Goal: Transaction & Acquisition: Purchase product/service

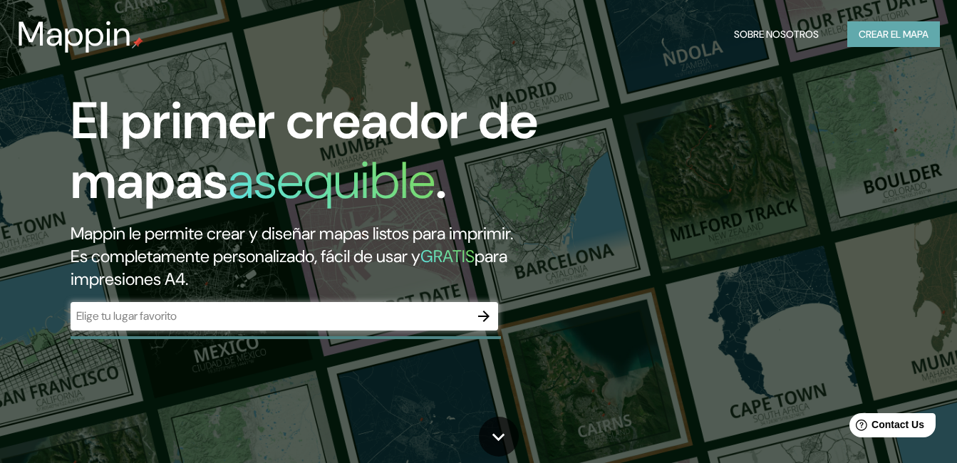
click at [896, 26] on font "Crear el mapa" at bounding box center [894, 35] width 70 height 18
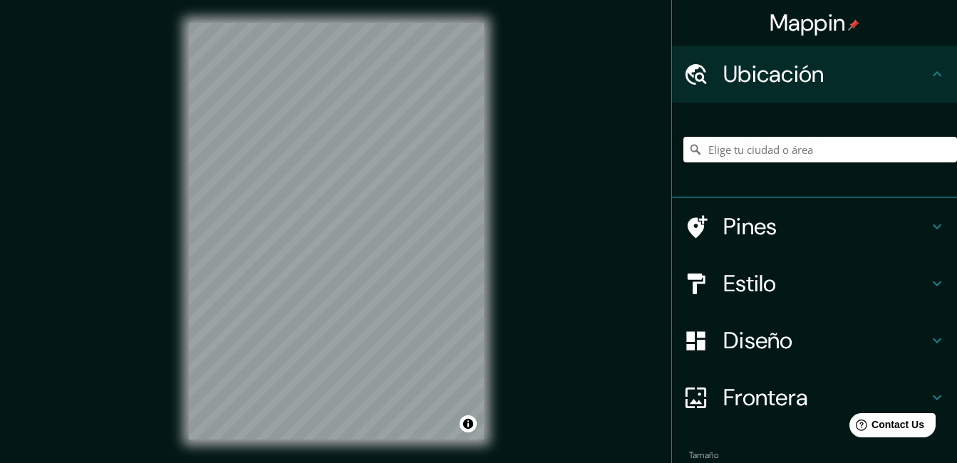
click at [709, 143] on input "Elige tu ciudad o área" at bounding box center [821, 150] width 274 height 26
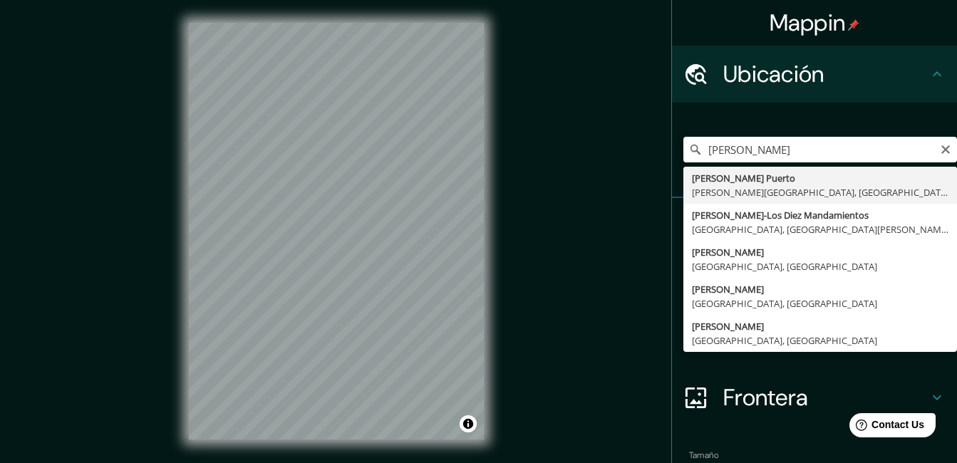
type input "[PERSON_NAME], [PERSON_NAME][GEOGRAPHIC_DATA], [GEOGRAPHIC_DATA]"
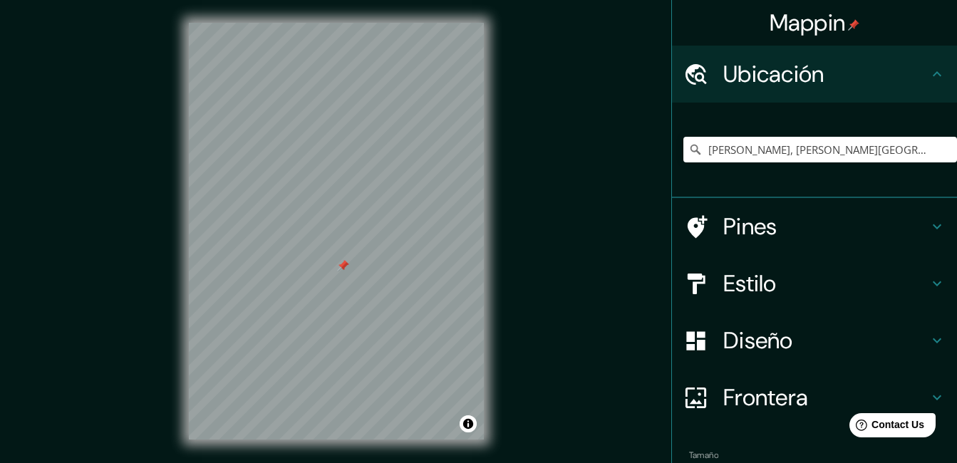
drag, startPoint x: 340, startPoint y: 264, endPoint x: 363, endPoint y: 285, distance: 31.3
click at [349, 272] on div at bounding box center [342, 265] width 11 height 11
click at [363, 285] on div at bounding box center [364, 286] width 11 height 11
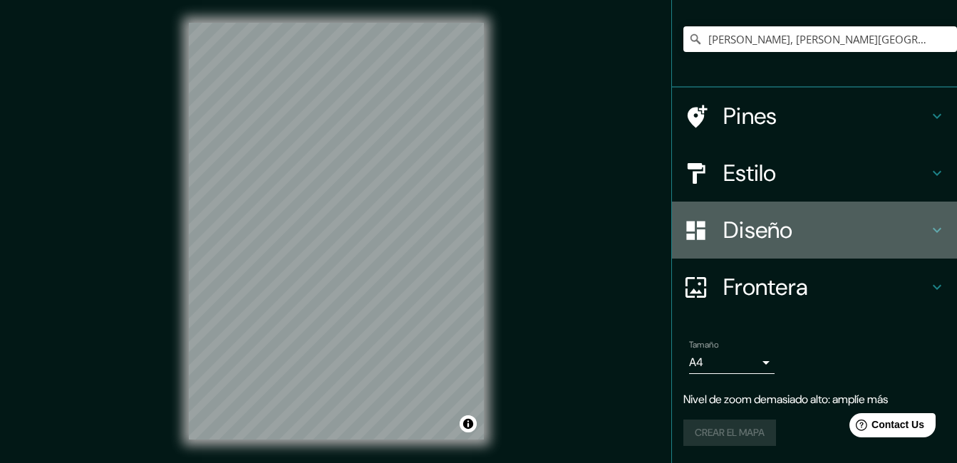
click at [734, 230] on h4 "Diseño" at bounding box center [826, 230] width 205 height 29
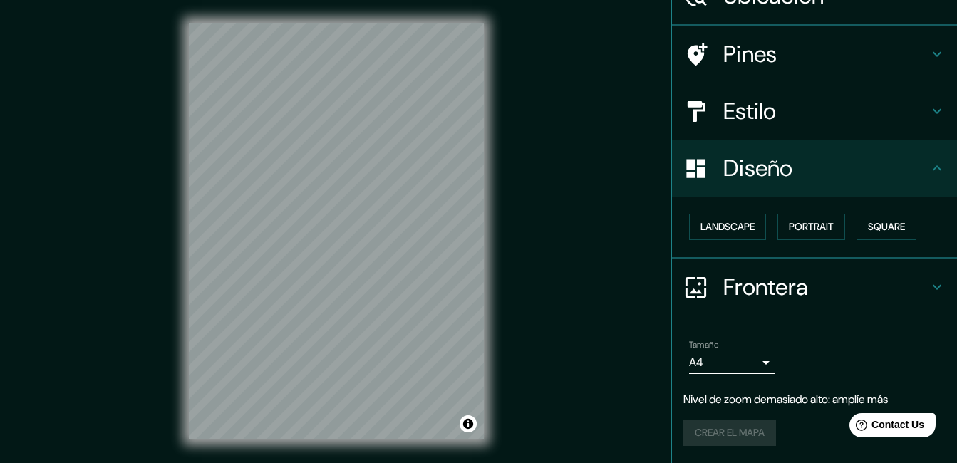
scroll to position [78, 0]
click at [707, 225] on font "Paisaje" at bounding box center [719, 228] width 36 height 18
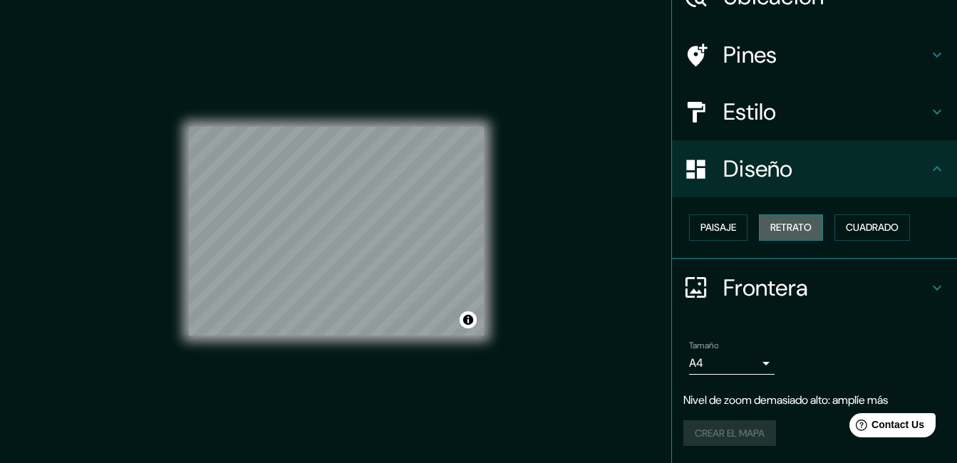
click at [791, 219] on font "Retrato" at bounding box center [791, 228] width 41 height 18
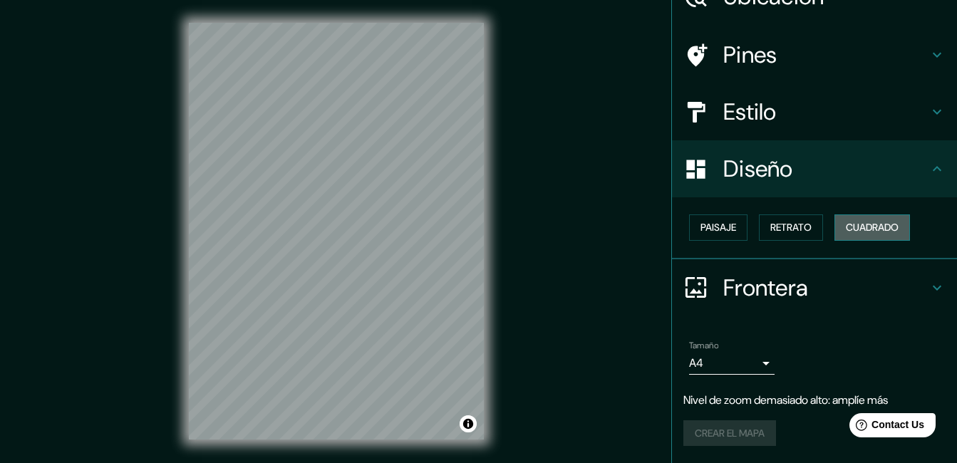
click at [841, 217] on button "Cuadrado" at bounding box center [873, 228] width 76 height 26
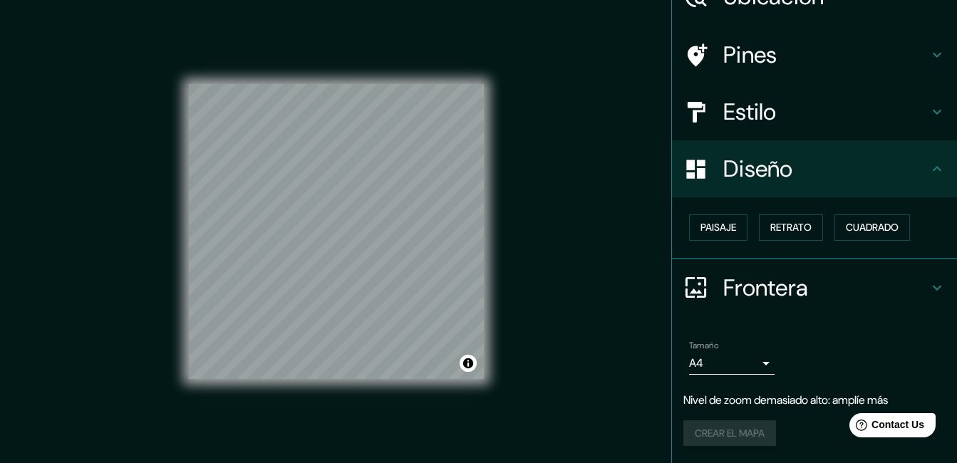
click at [692, 242] on div "Paisaje Retrato Cuadrado" at bounding box center [821, 228] width 274 height 38
click at [701, 235] on font "Paisaje" at bounding box center [719, 228] width 36 height 18
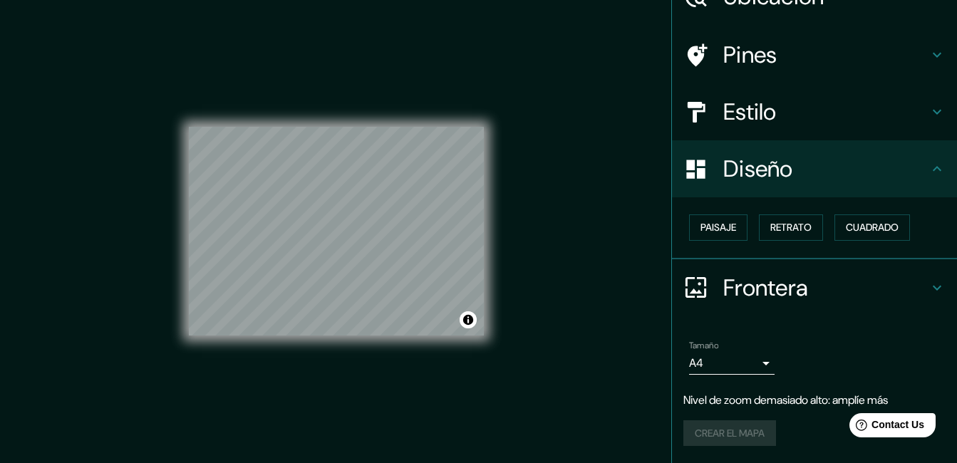
scroll to position [0, 0]
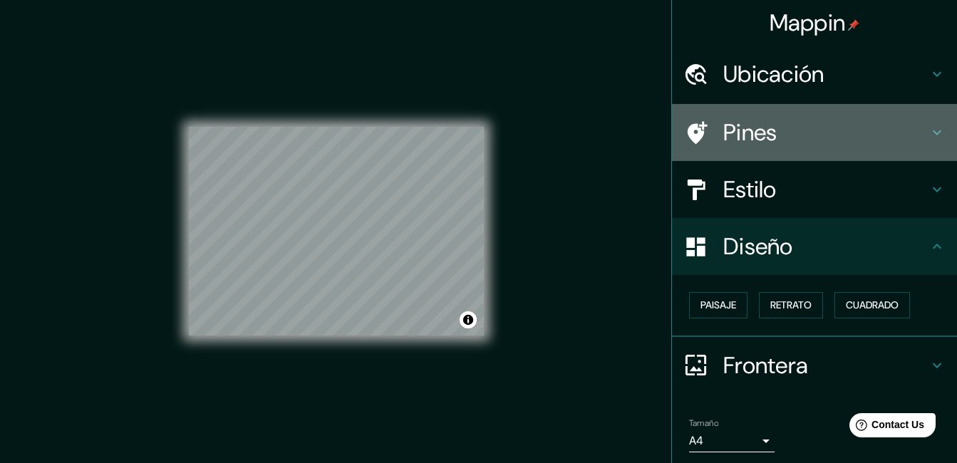
click at [759, 136] on h4 "Pines" at bounding box center [826, 132] width 205 height 29
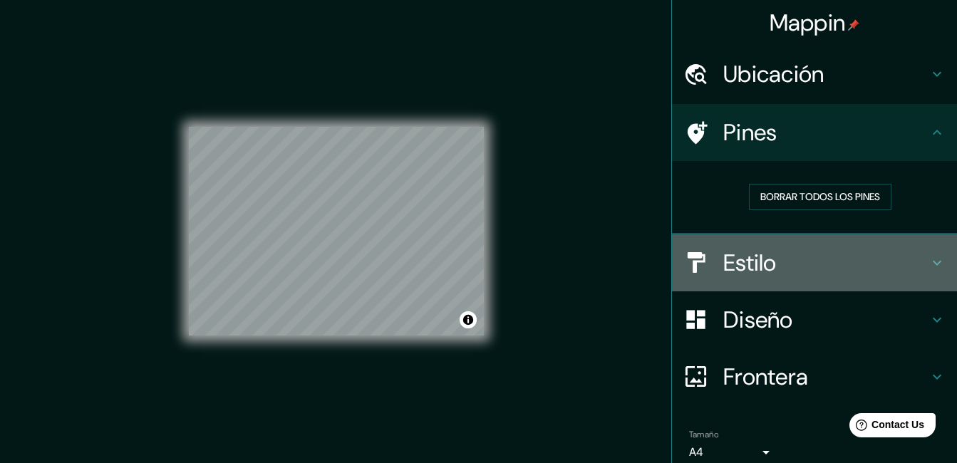
click at [735, 271] on h4 "Estilo" at bounding box center [826, 263] width 205 height 29
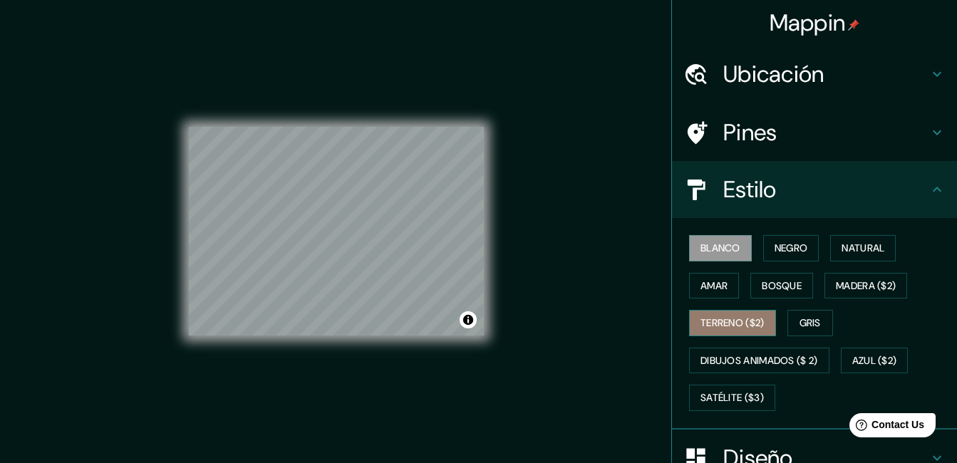
click at [741, 326] on font "Terreno ($2)" at bounding box center [733, 323] width 64 height 18
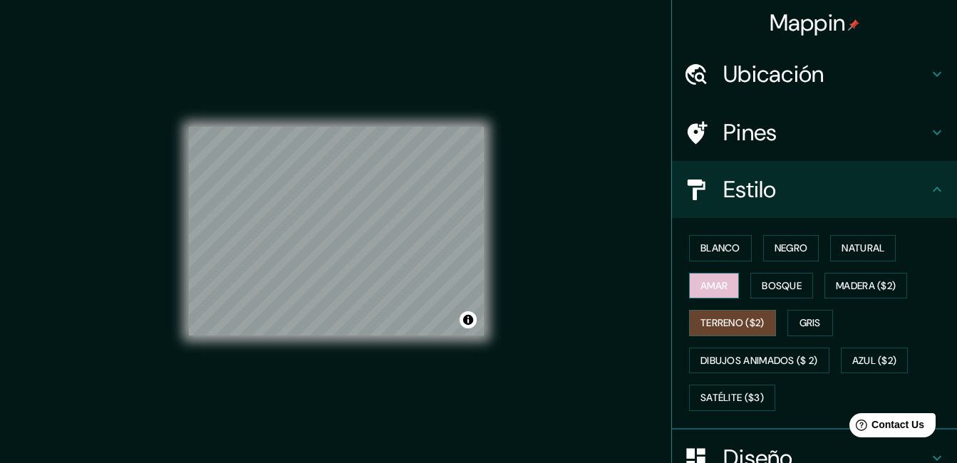
click at [718, 292] on font "Amar" at bounding box center [714, 286] width 27 height 18
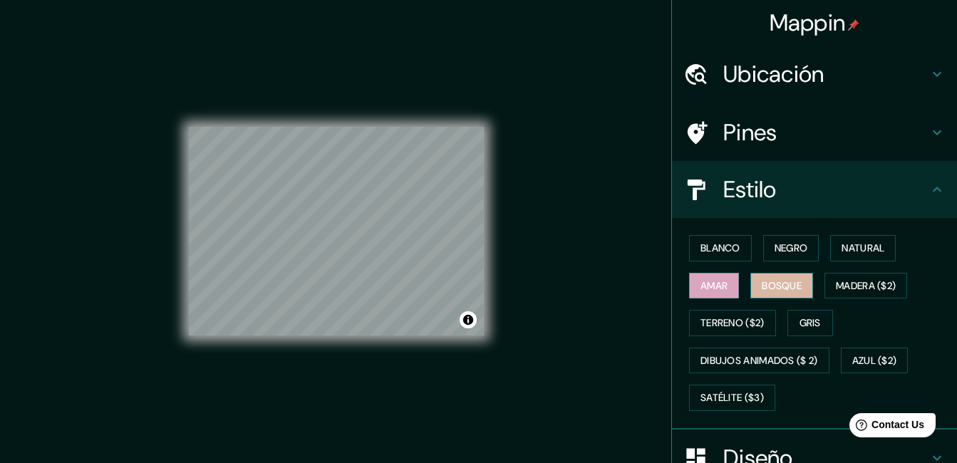
click at [776, 282] on font "Bosque" at bounding box center [782, 286] width 40 height 18
